Goal: Information Seeking & Learning: Learn about a topic

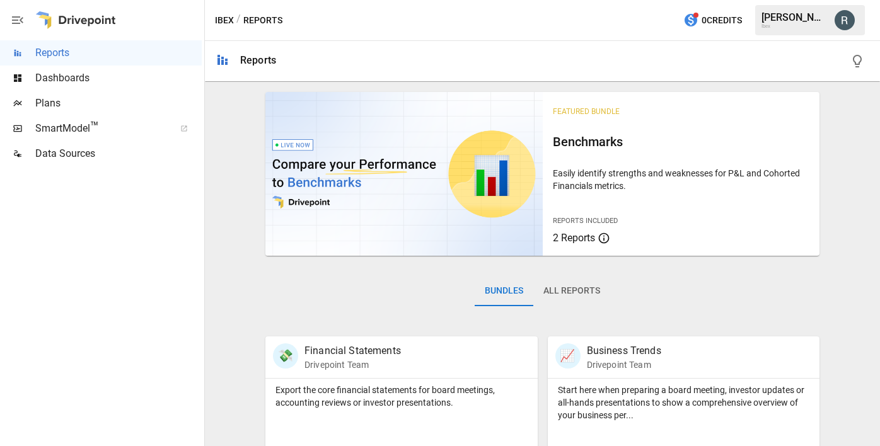
click at [74, 131] on span "SmartModel ™" at bounding box center [100, 128] width 131 height 15
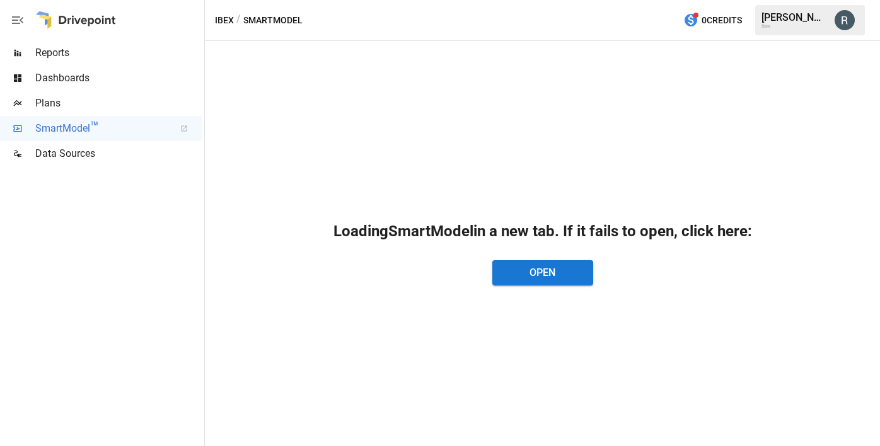
click at [555, 276] on button "Open" at bounding box center [542, 272] width 101 height 25
click at [61, 107] on span "Plans" at bounding box center [118, 103] width 166 height 15
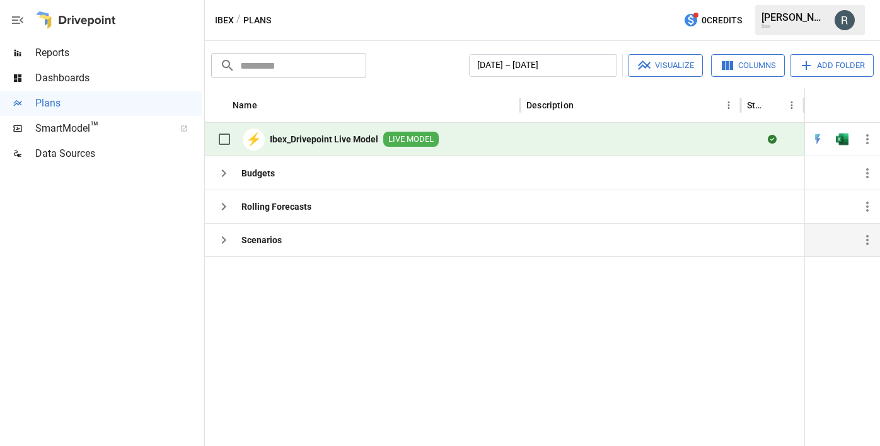
click at [223, 243] on icon "button" at bounding box center [224, 240] width 4 height 8
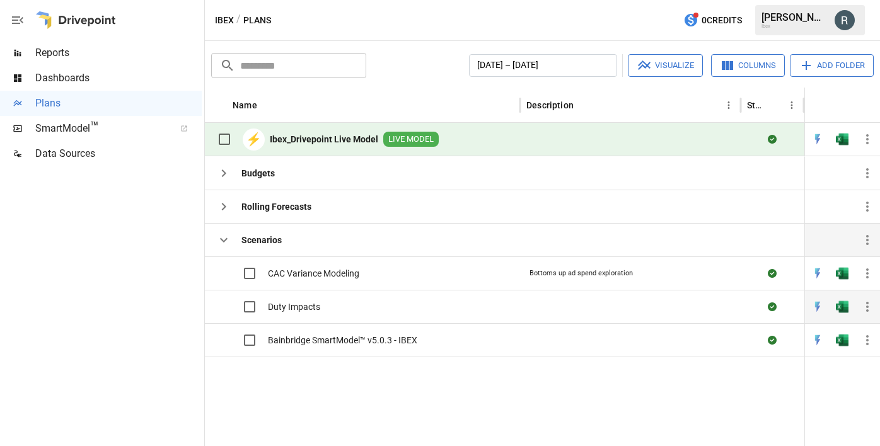
click at [300, 309] on span "Duty Impacts" at bounding box center [294, 307] width 52 height 13
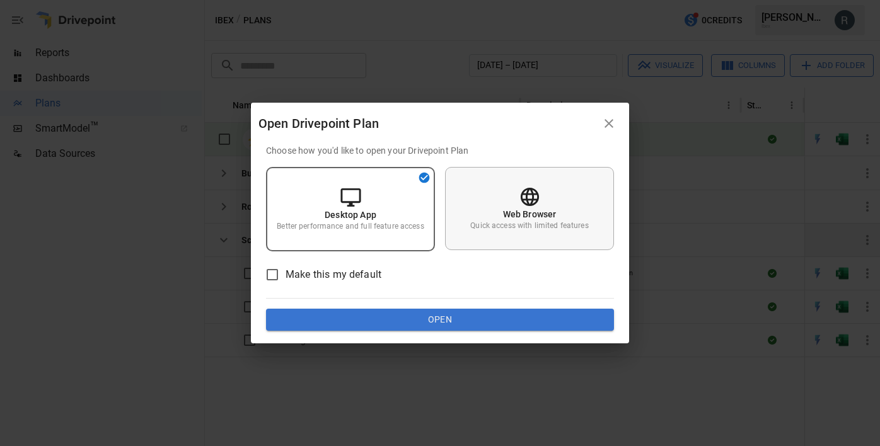
click at [526, 224] on p "Quick access with limited features" at bounding box center [529, 226] width 118 height 11
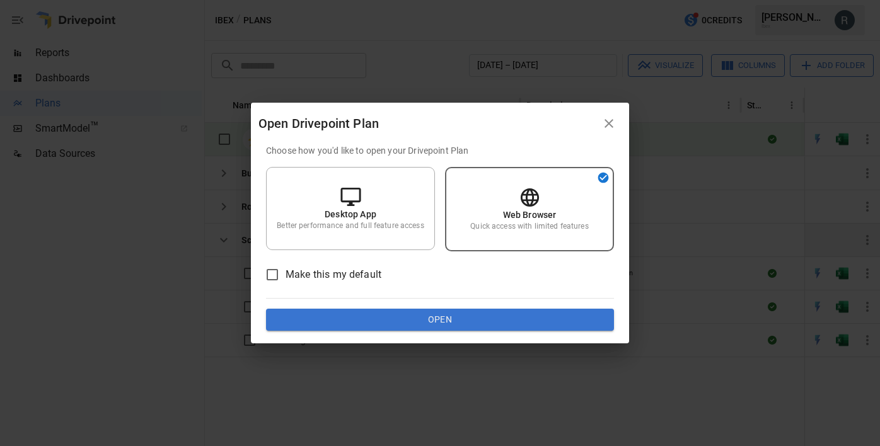
click at [463, 321] on button "Open" at bounding box center [440, 320] width 348 height 23
